Goal: Check status: Check status

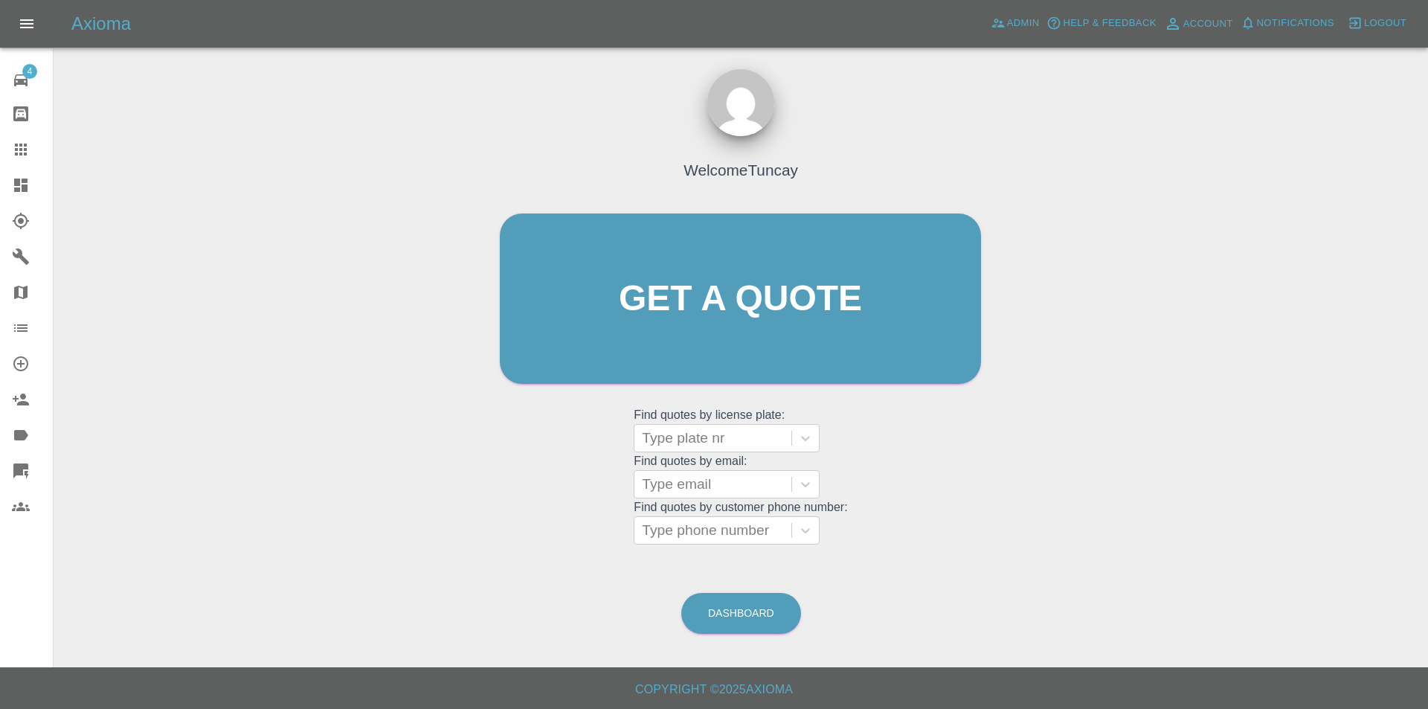
click at [28, 179] on icon at bounding box center [21, 185] width 18 height 18
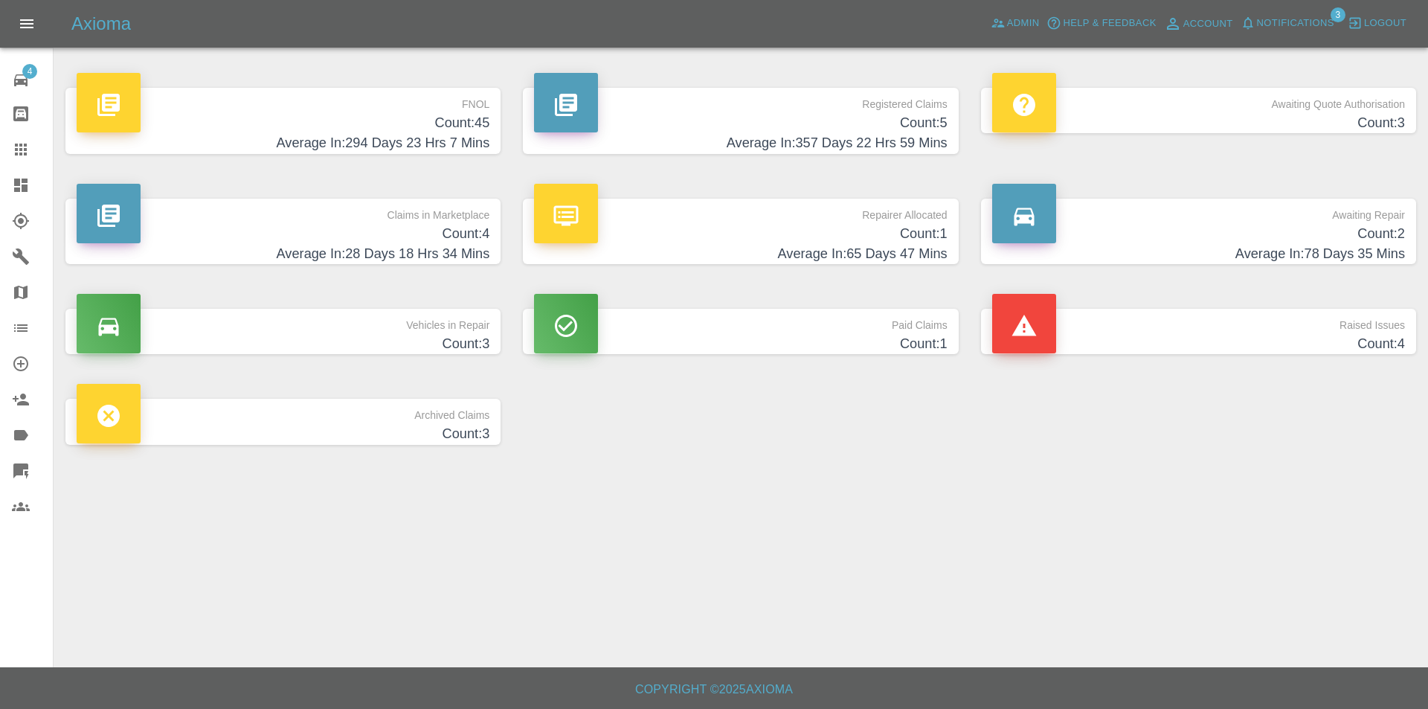
click at [376, 125] on h4 "Count: 45" at bounding box center [283, 123] width 413 height 20
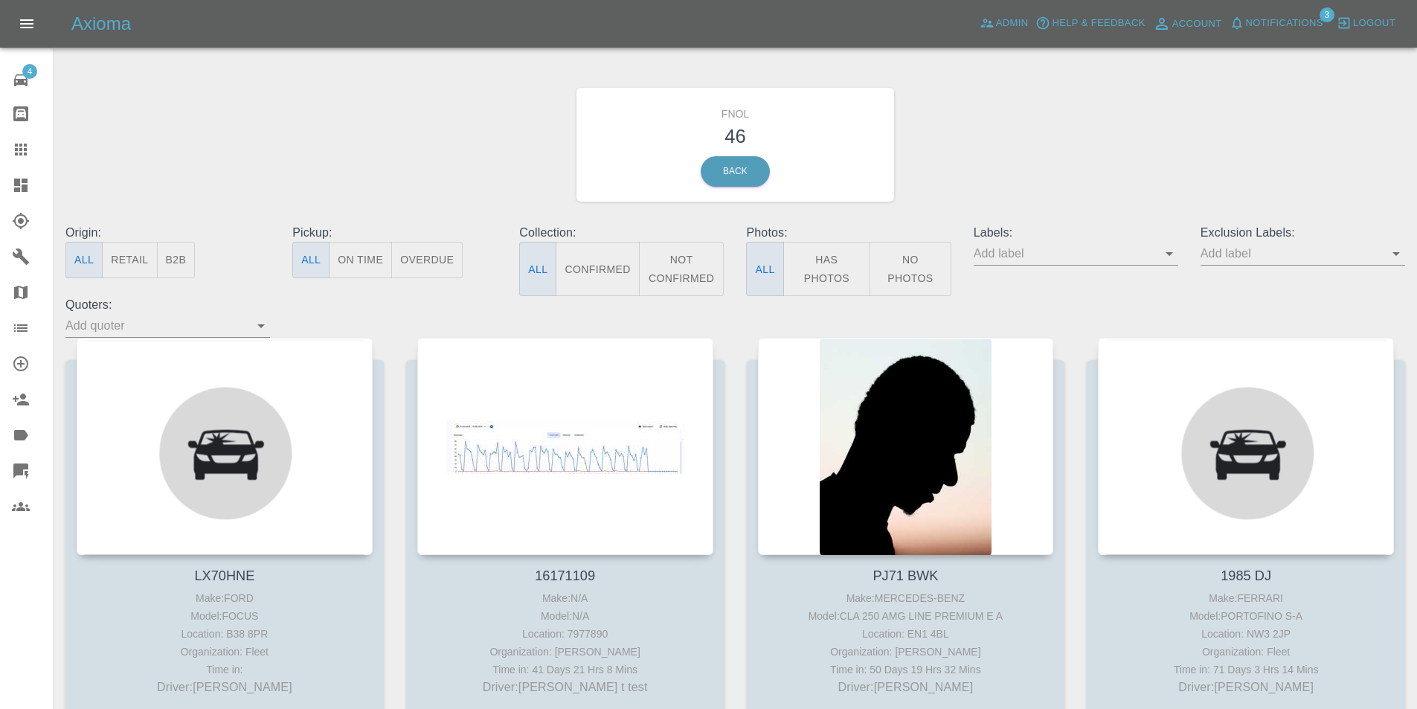
scroll to position [74, 0]
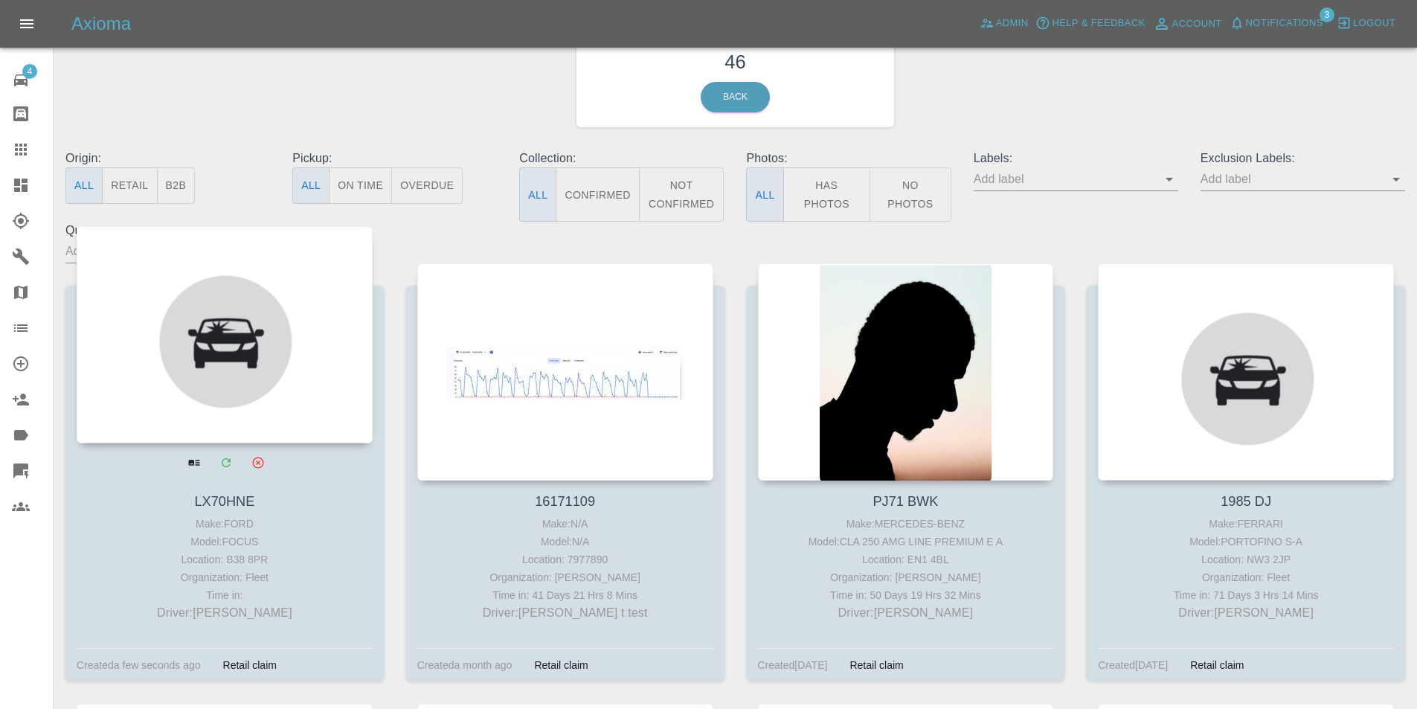
click at [303, 324] on div at bounding box center [225, 334] width 296 height 217
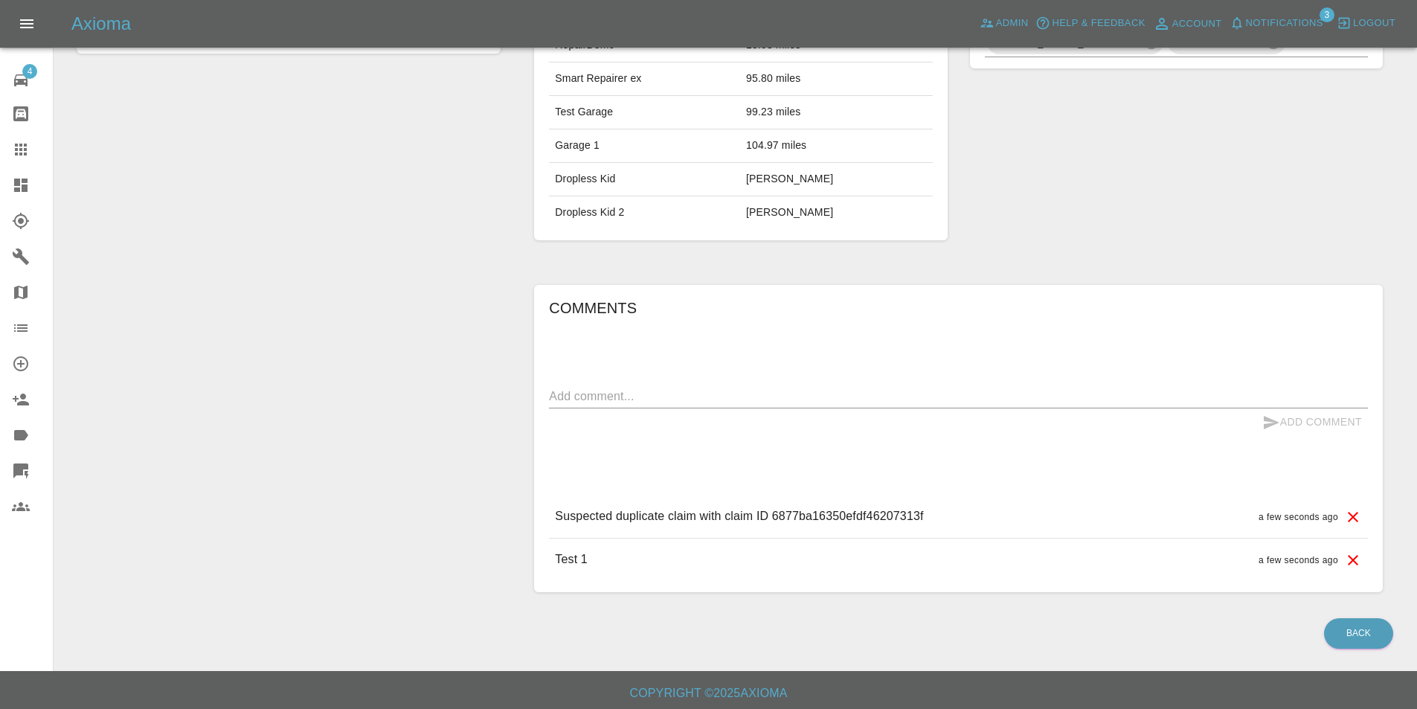
scroll to position [585, 0]
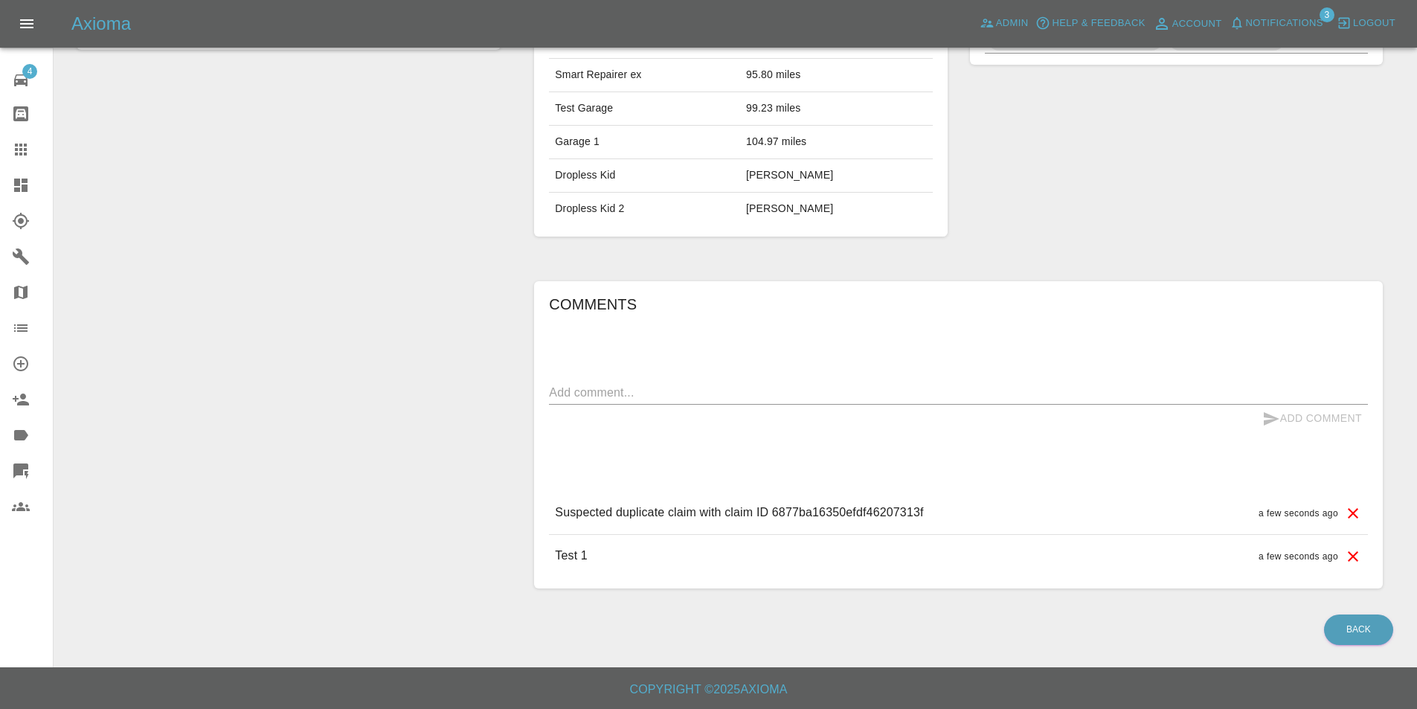
click at [835, 514] on p "Suspected duplicate claim with claim ID 6877ba16350efdf46207313f" at bounding box center [739, 512] width 368 height 18
copy p "6877ba16350efdf46207313f"
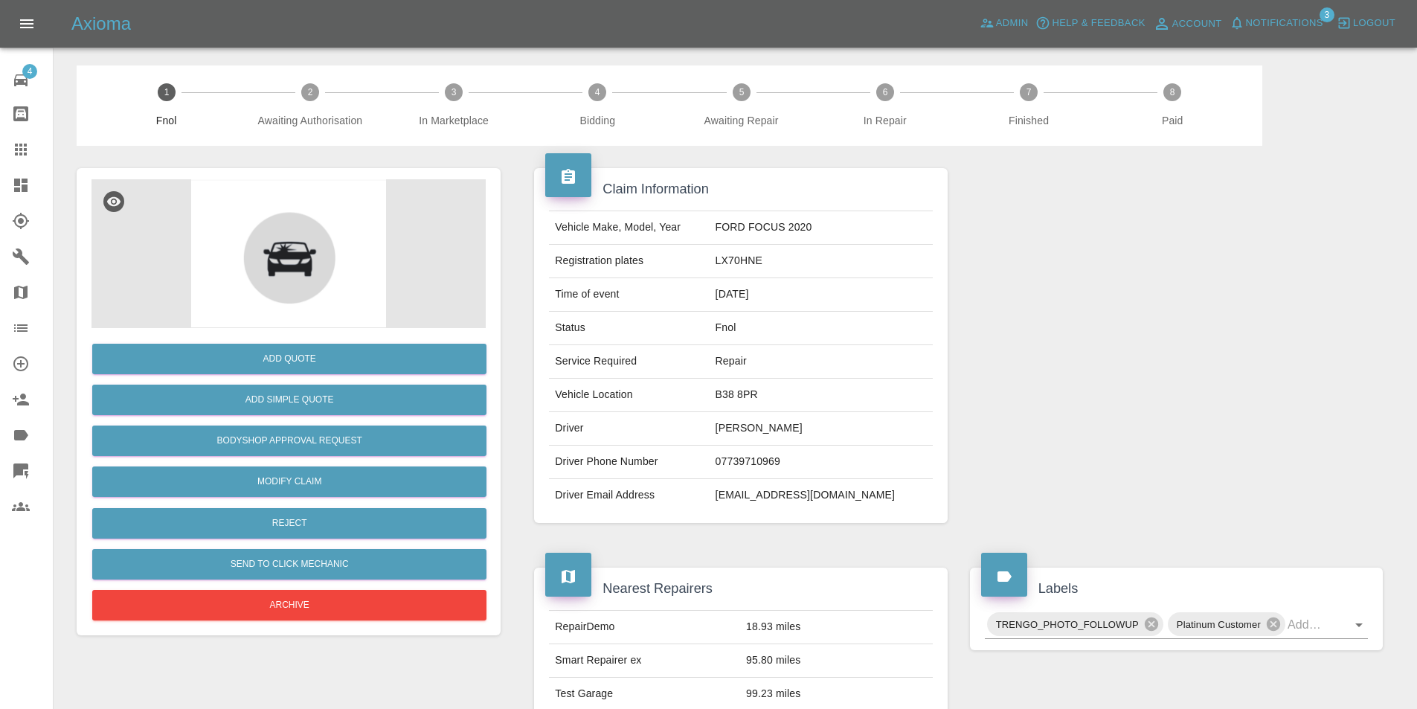
scroll to position [585, 0]
